Goal: Task Accomplishment & Management: Manage account settings

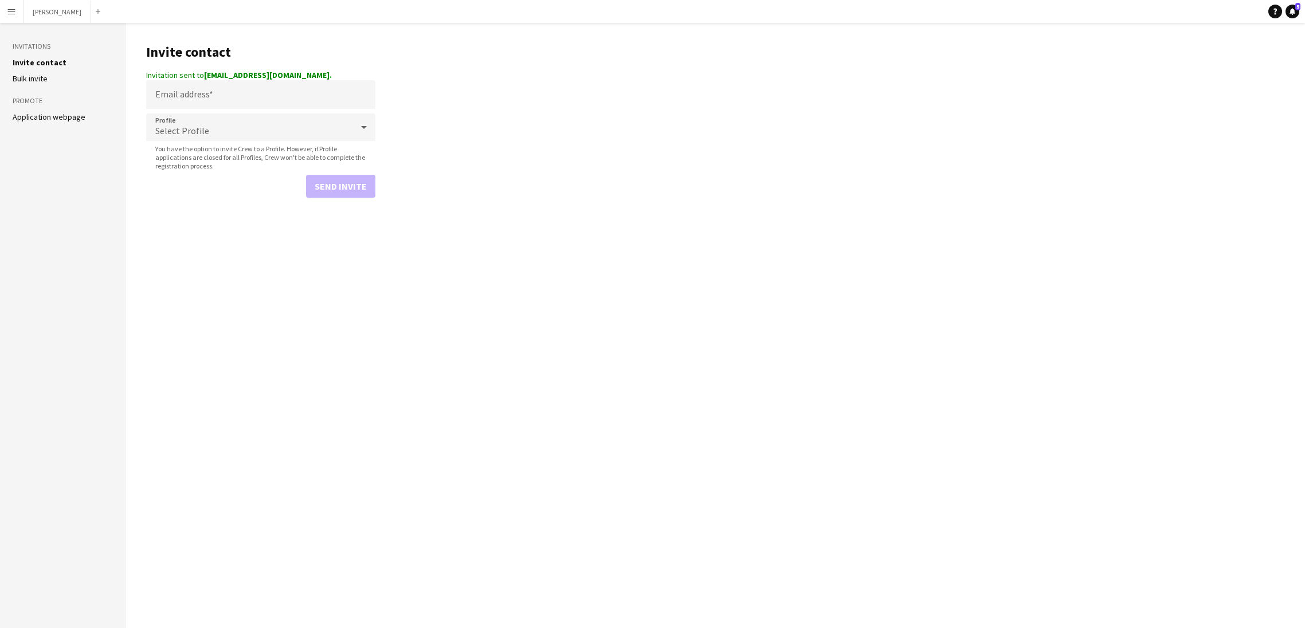
click at [19, 14] on button "Menu" at bounding box center [11, 11] width 23 height 23
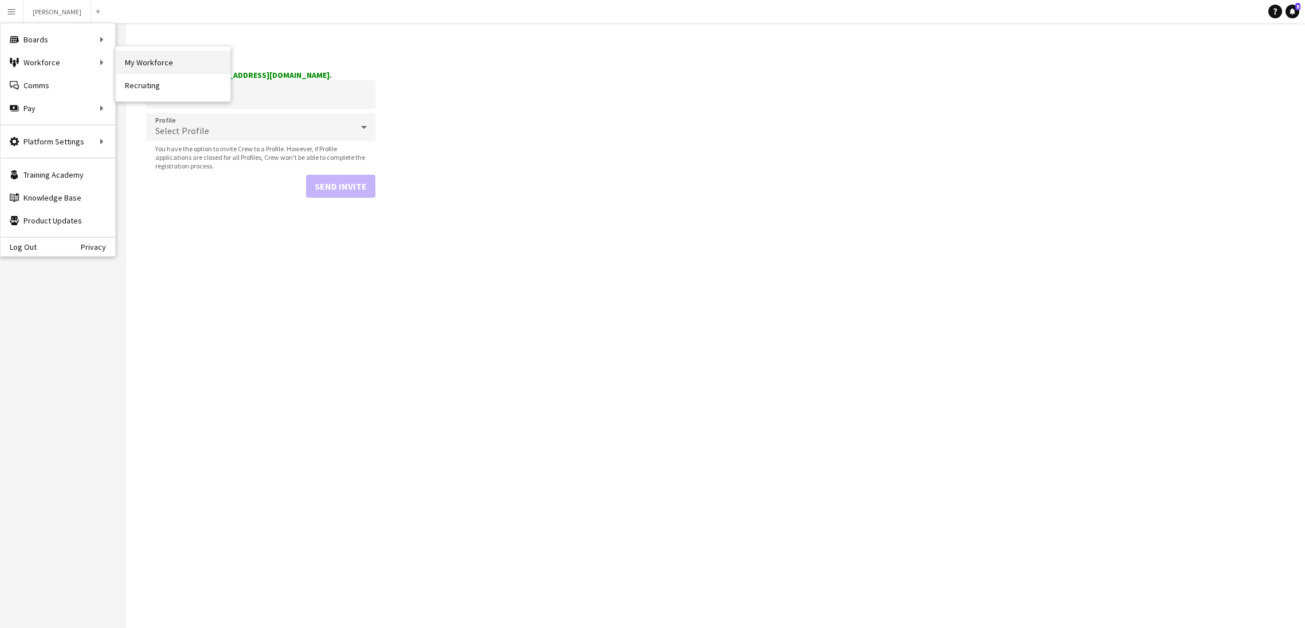
click at [160, 65] on link "My Workforce" at bounding box center [173, 62] width 115 height 23
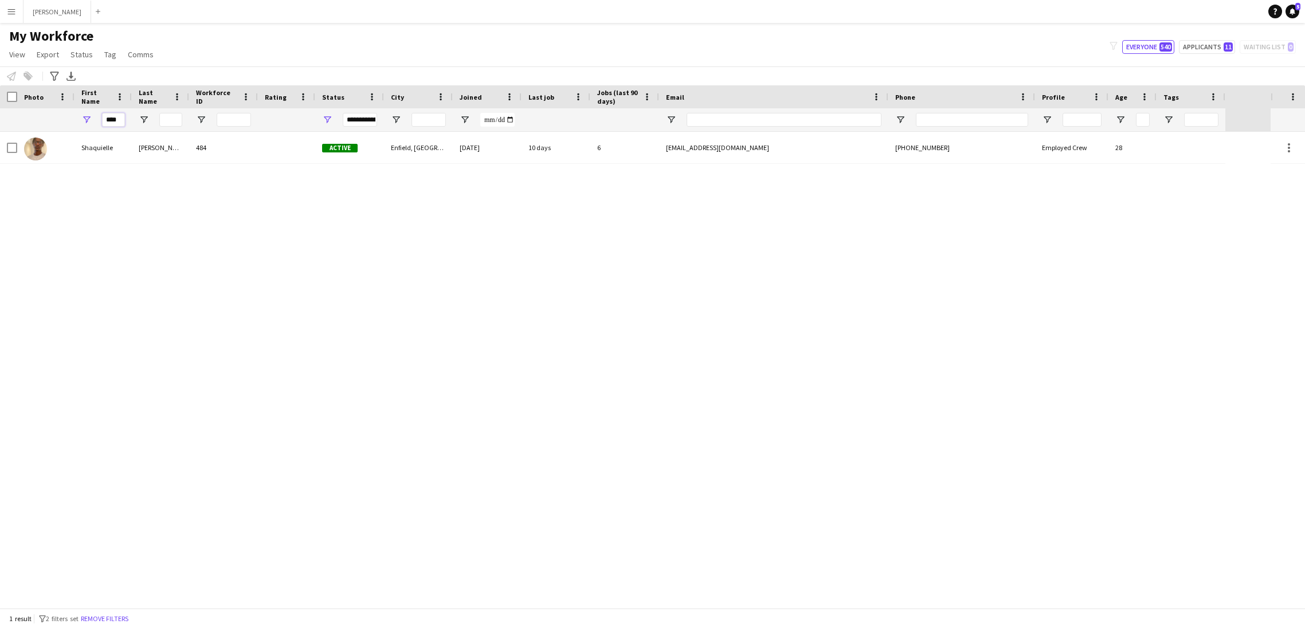
click at [120, 123] on input "****" at bounding box center [113, 120] width 23 height 14
type input "*"
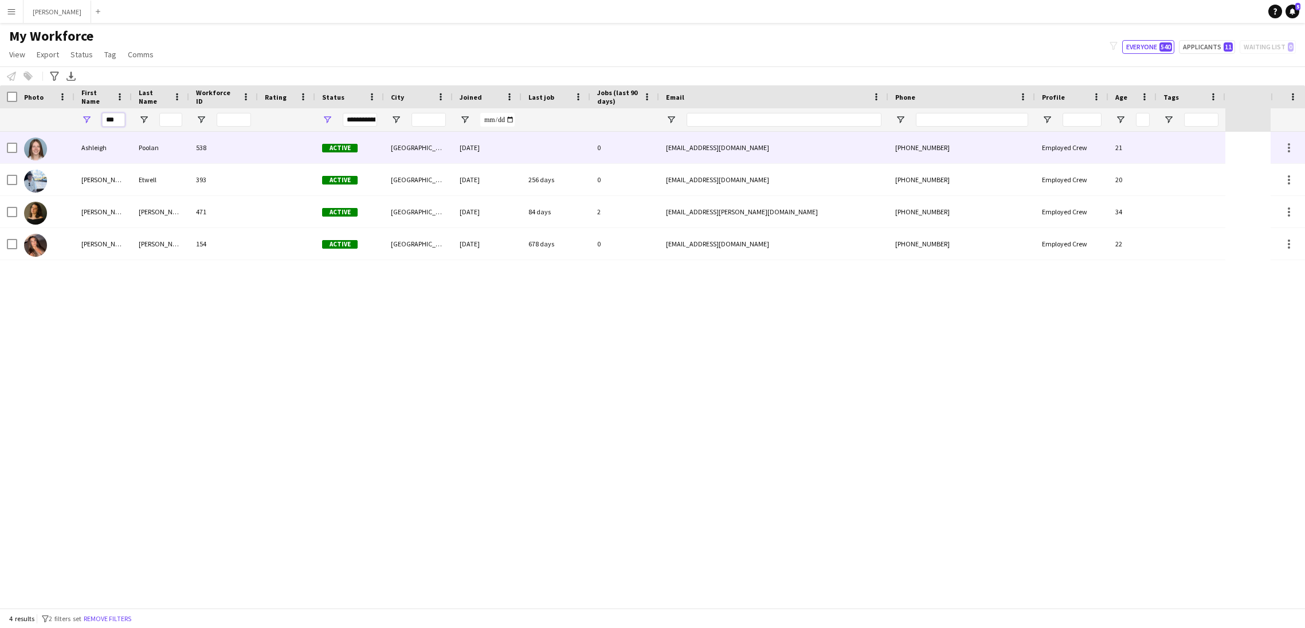
type input "***"
click at [118, 148] on div "Ashleigh" at bounding box center [103, 148] width 57 height 32
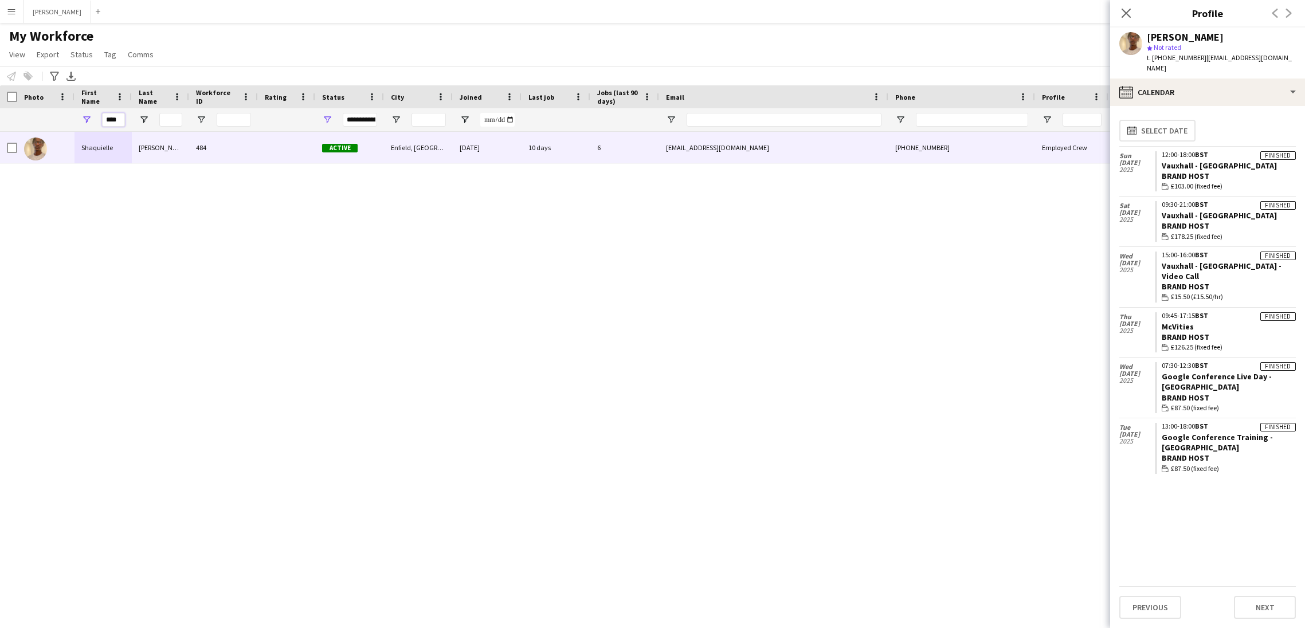
click at [120, 120] on input "****" at bounding box center [113, 120] width 23 height 14
click at [10, 8] on app-icon "Menu" at bounding box center [11, 11] width 9 height 9
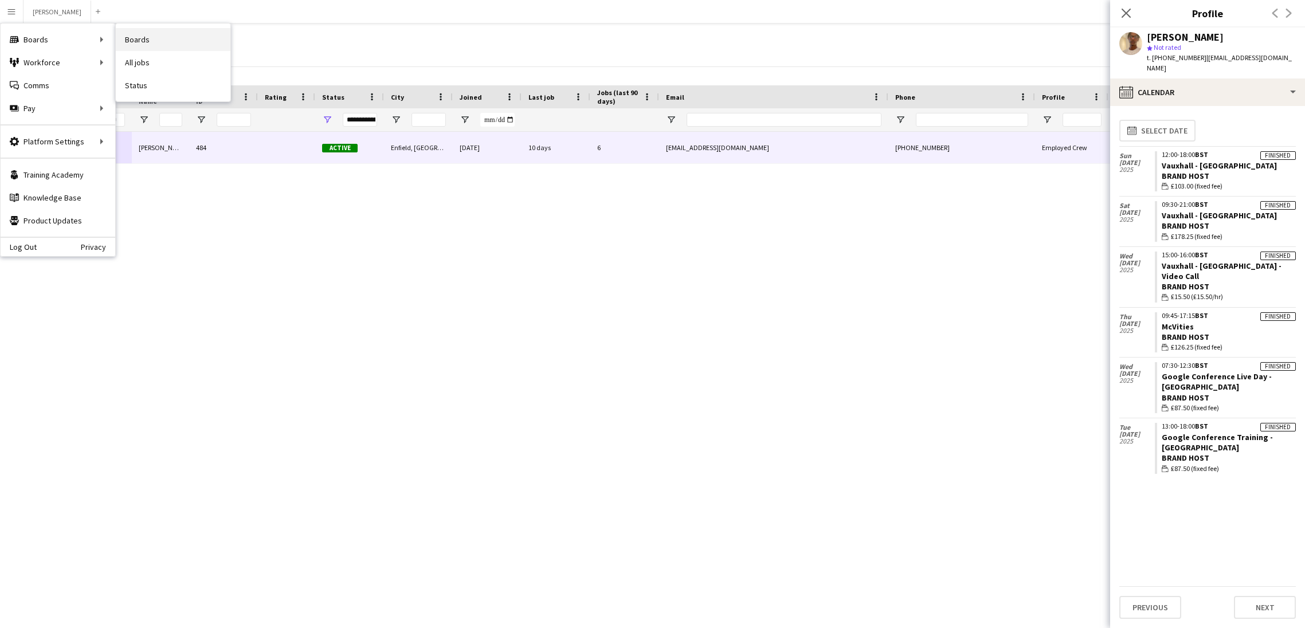
click at [129, 35] on link "Boards" at bounding box center [173, 39] width 115 height 23
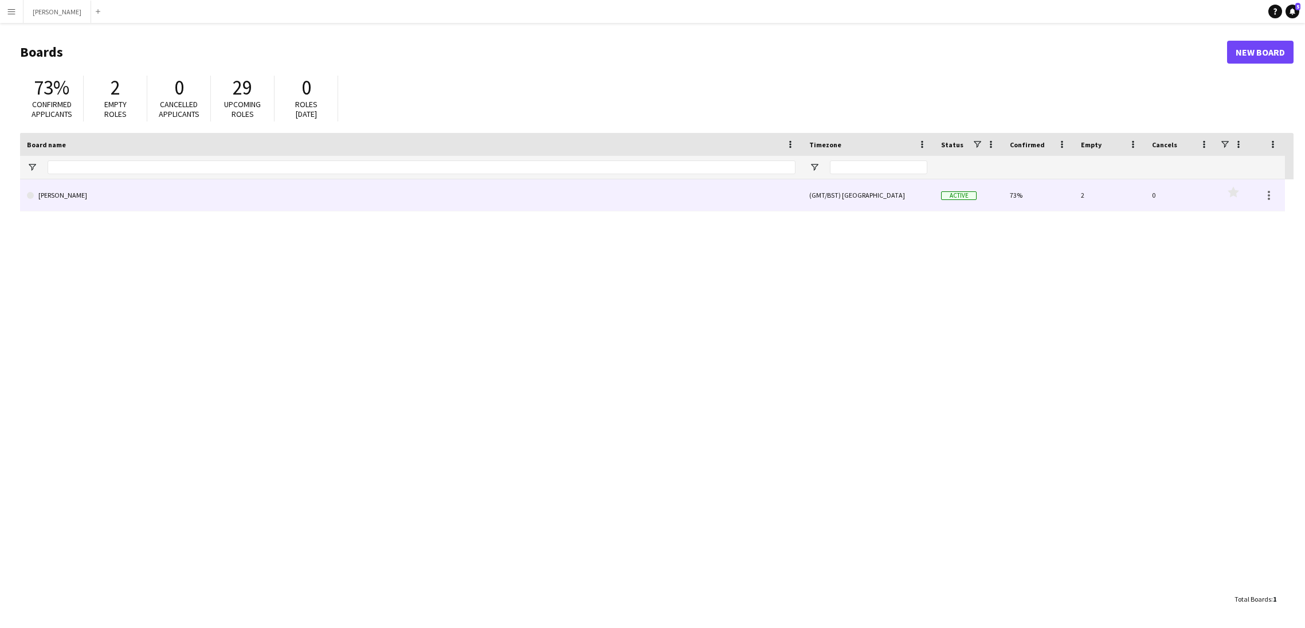
click at [97, 201] on link "[PERSON_NAME]" at bounding box center [411, 195] width 769 height 32
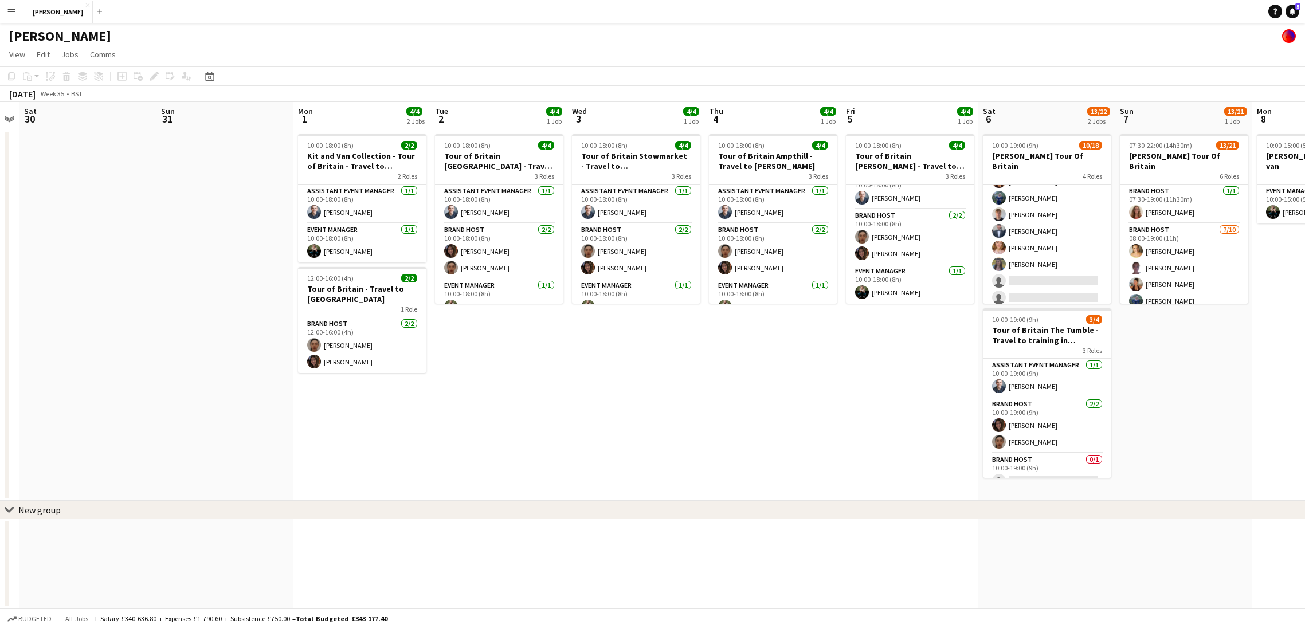
scroll to position [259, 0]
click at [1036, 190] on app-card-role "Brand Host 8/15 11:00-19:00 (8h) Katie Labey Scarlett Fatchett Chelsea Riddoch …" at bounding box center [1047, 178] width 128 height 272
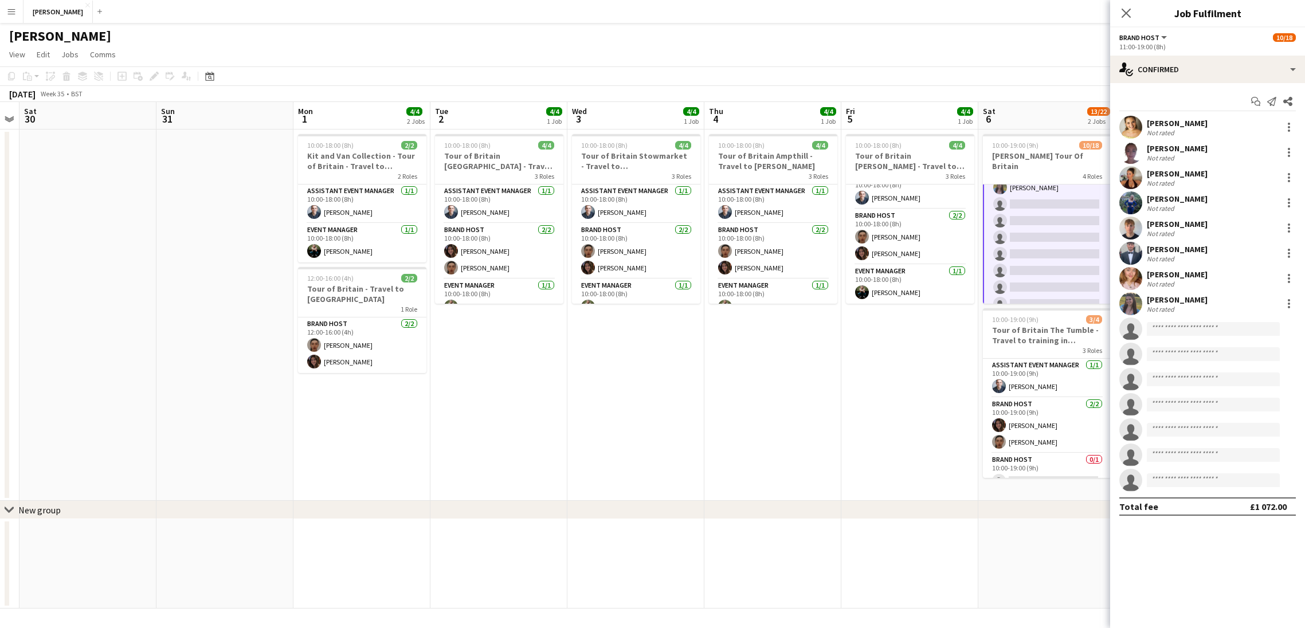
scroll to position [260, 0]
click at [1178, 328] on input at bounding box center [1213, 329] width 133 height 14
type input "******"
click at [1178, 350] on span "dillonjonestryfan@gmail.com" at bounding box center [1213, 354] width 115 height 9
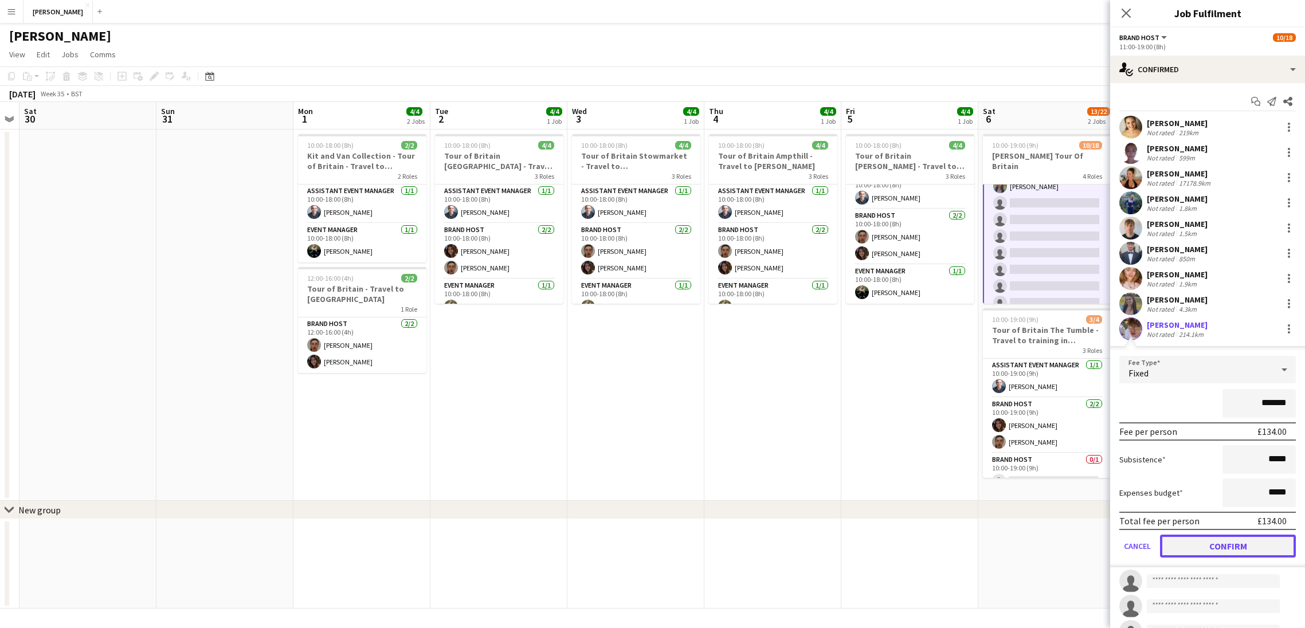
click at [1211, 549] on button "Confirm" at bounding box center [1228, 546] width 136 height 23
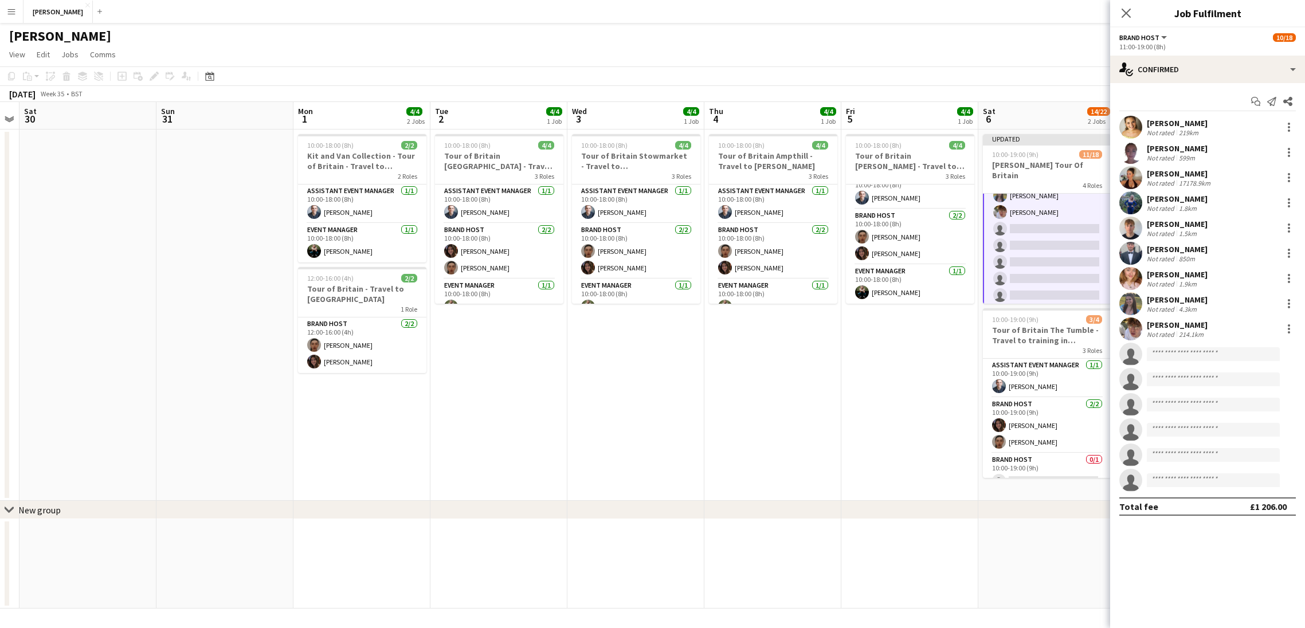
click at [946, 420] on app-date-cell "10:00-18:00 (8h) 4/4 Tour of Britain Burton Dassett - Travel to The Tumble/Card…" at bounding box center [909, 315] width 137 height 371
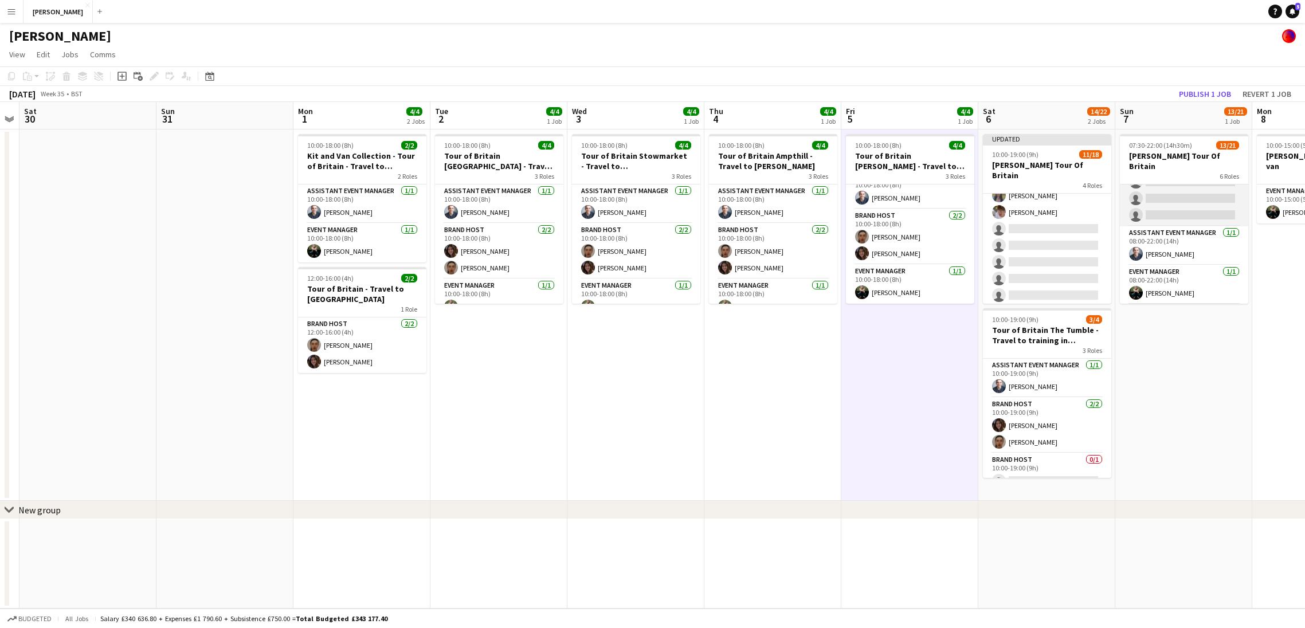
scroll to position [126, 0]
click at [1166, 227] on app-card-role "Brand Host 7/10 08:00-19:00 (11h) Katie Labey Scarlett Fatchett Chelsea Riddoch…" at bounding box center [1184, 191] width 128 height 189
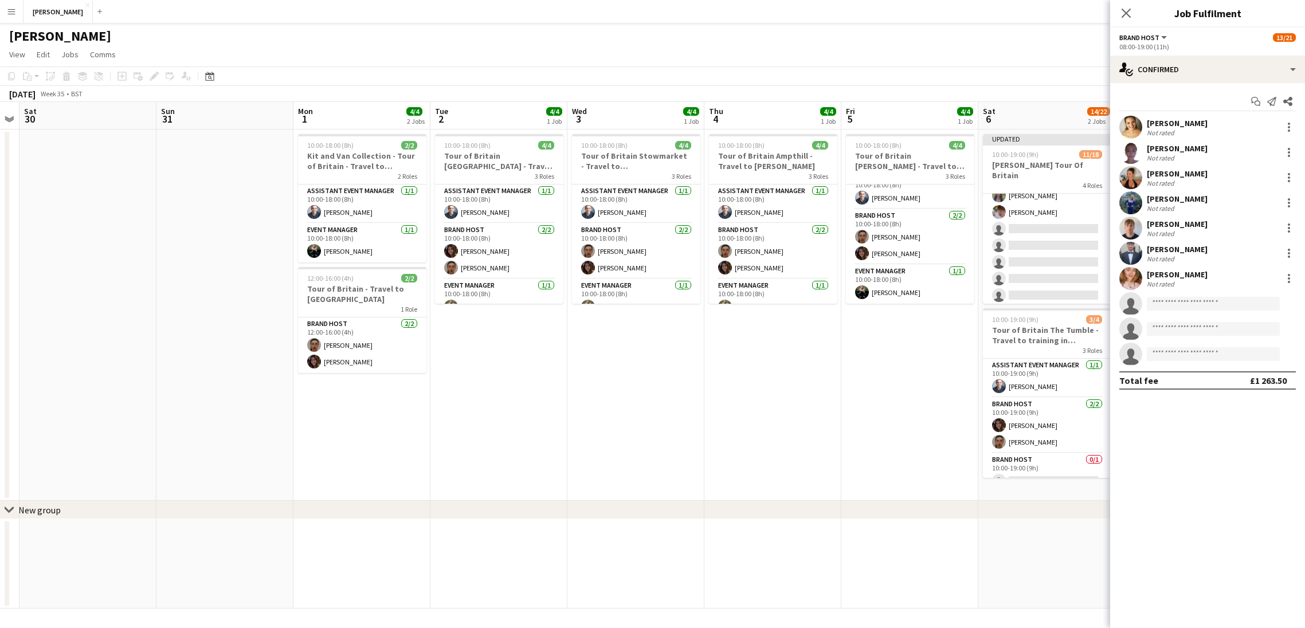
scroll to position [127, 0]
click at [1183, 302] on input at bounding box center [1213, 304] width 133 height 14
type input "*****"
click at [1202, 326] on span "dillonjonestryfan@gmail.com" at bounding box center [1213, 329] width 115 height 9
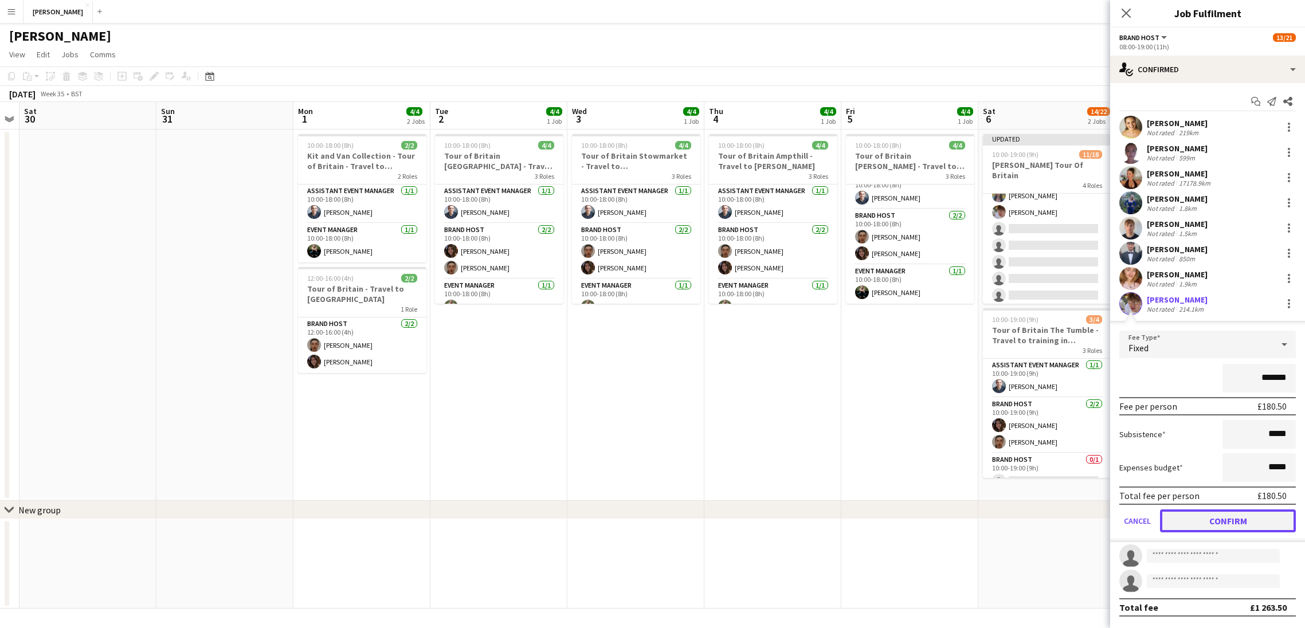
click at [1230, 514] on button "Confirm" at bounding box center [1228, 520] width 136 height 23
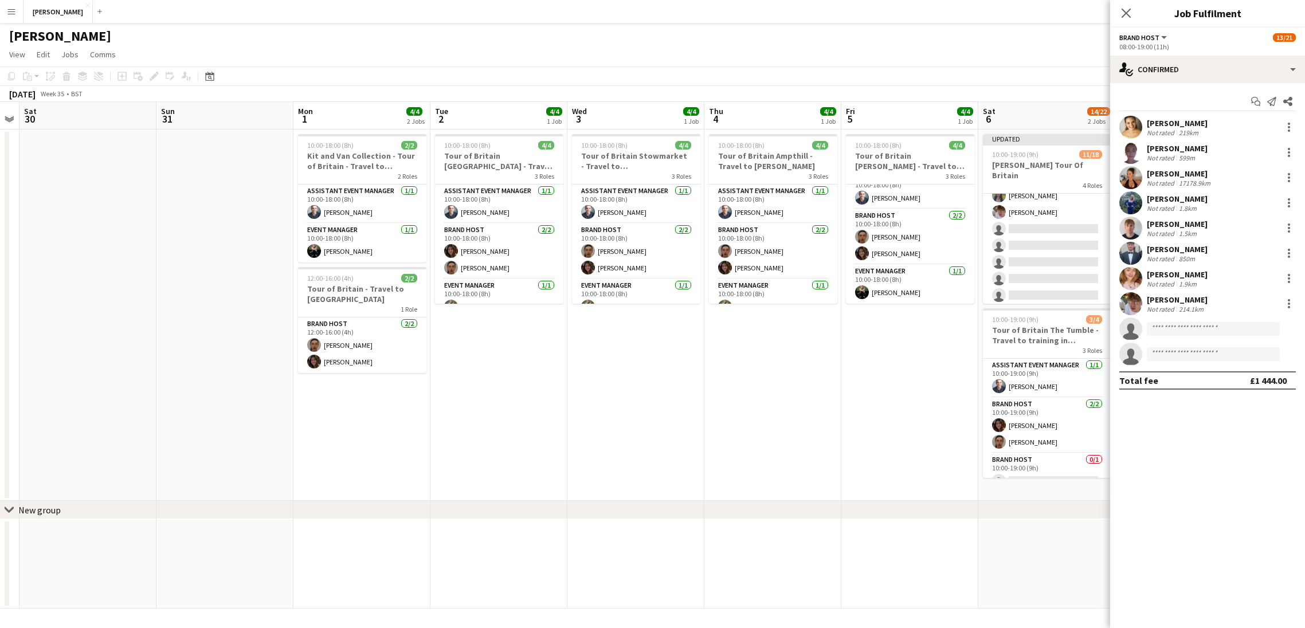
click at [934, 448] on app-date-cell "10:00-18:00 (8h) 4/4 Tour of Britain Burton Dassett - Travel to The Tumble/Card…" at bounding box center [909, 315] width 137 height 371
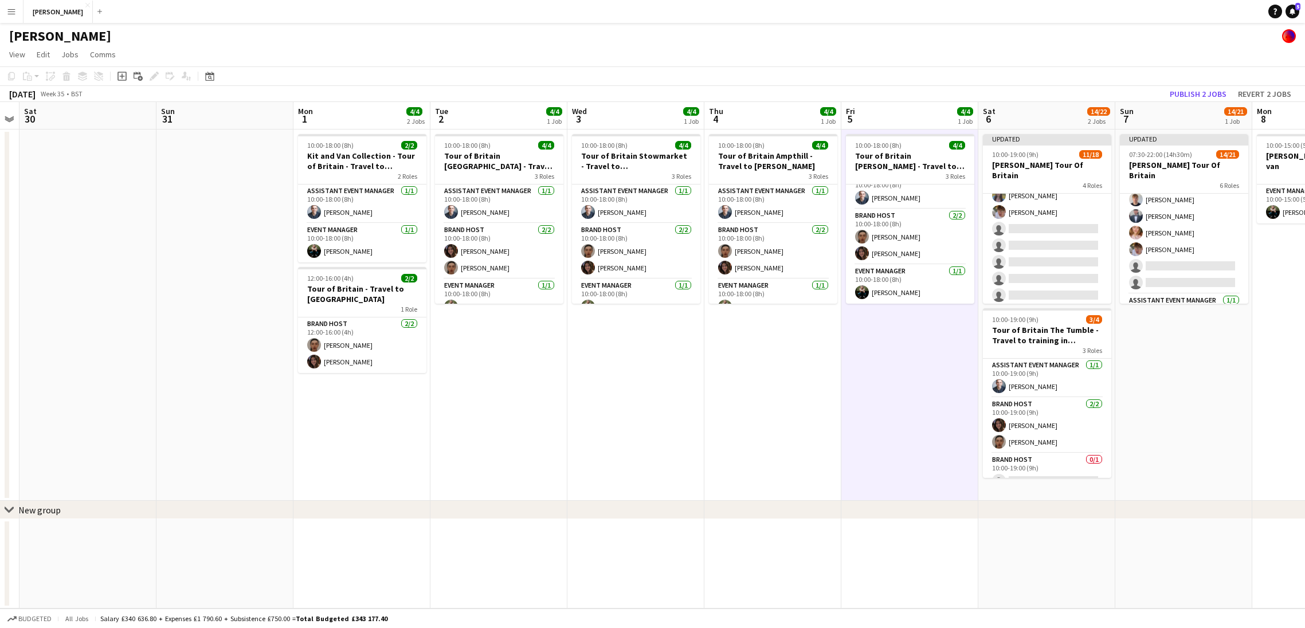
scroll to position [126, 0]
click at [1213, 96] on button "Publish 2 jobs" at bounding box center [1198, 94] width 66 height 15
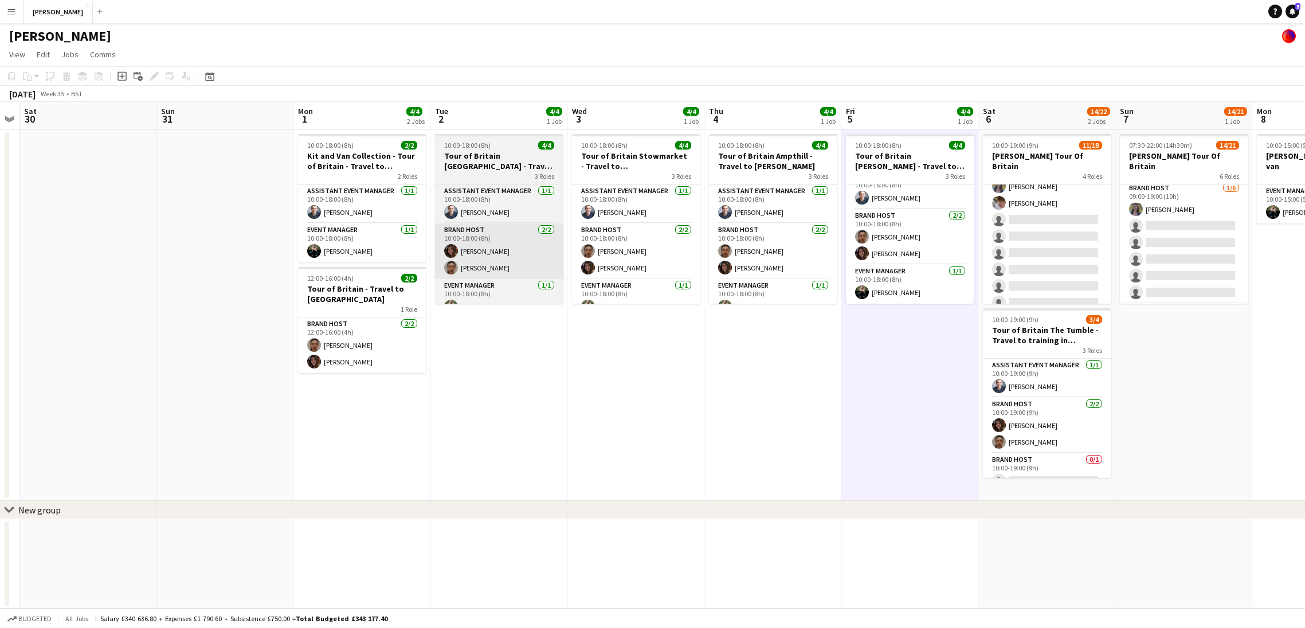
scroll to position [259, 0]
